Goal: Obtain resource: Download file/media

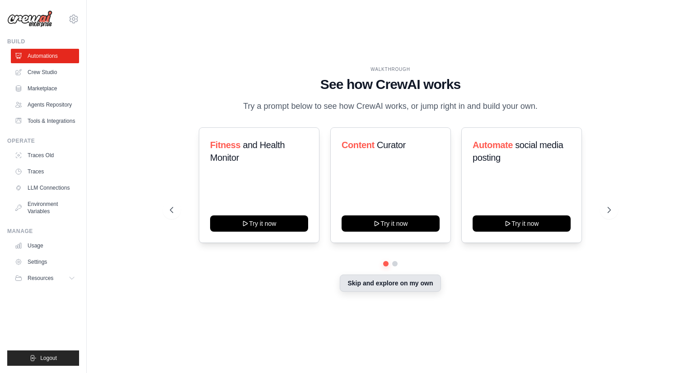
click at [388, 284] on button "Skip and explore on my own" at bounding box center [390, 283] width 101 height 17
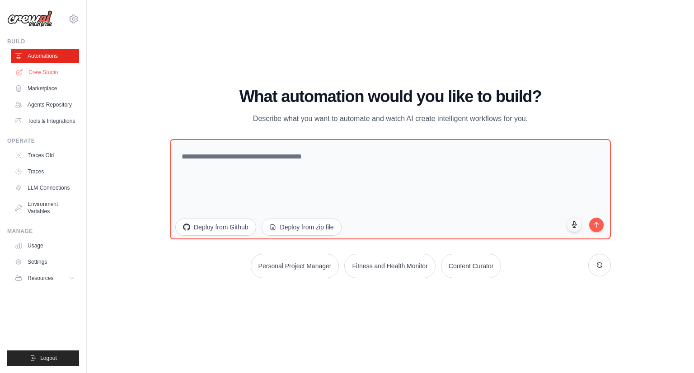
click at [36, 73] on link "Crew Studio" at bounding box center [46, 72] width 68 height 14
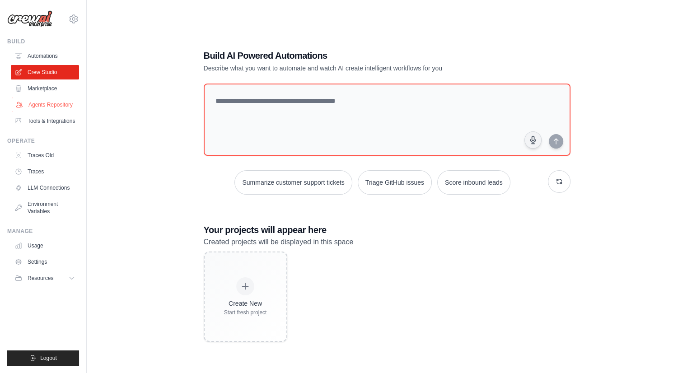
click at [44, 107] on link "Agents Repository" at bounding box center [46, 105] width 68 height 14
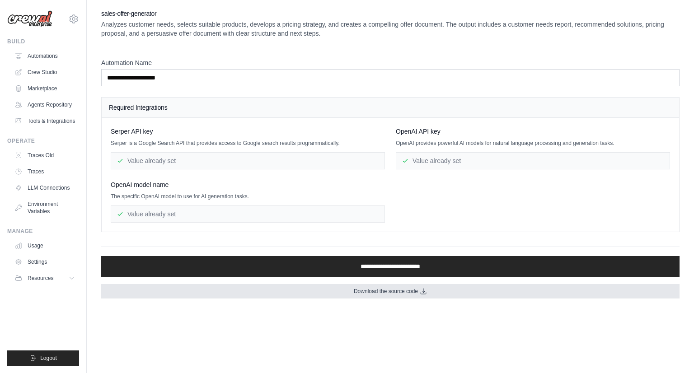
click at [385, 294] on link "Download the source code" at bounding box center [390, 291] width 578 height 14
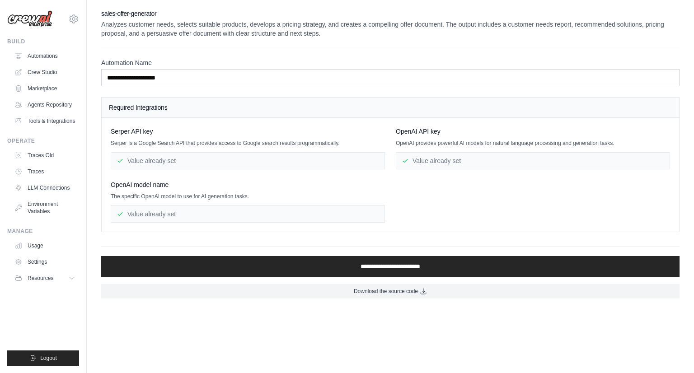
click at [350, 372] on body "amyklei3@gmail.com Settings Build Automations" at bounding box center [347, 186] width 694 height 373
